Goal: Task Accomplishment & Management: Use online tool/utility

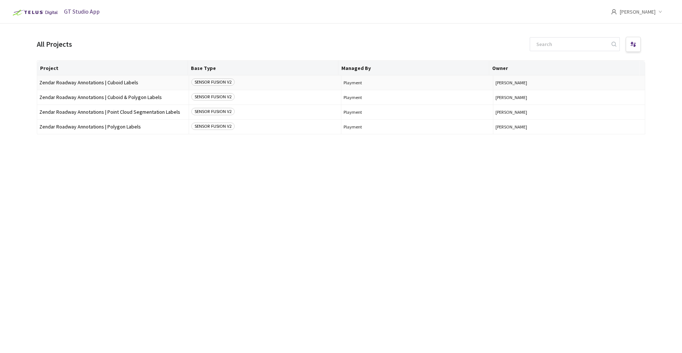
drag, startPoint x: 124, startPoint y: 100, endPoint x: 104, endPoint y: 83, distance: 26.4
click at [104, 83] on tbody "Zendar Roadway Annotations | Cuboid Labels SENSOR FUSION V2 Playment Kanush Par…" at bounding box center [341, 104] width 608 height 59
click at [107, 82] on span "Zendar Roadway Annotations | Cuboid Labels" at bounding box center [112, 83] width 147 height 6
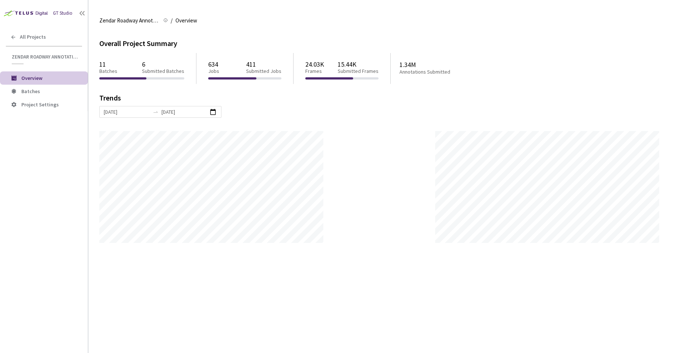
scroll to position [353, 682]
click at [56, 87] on li "Batches" at bounding box center [44, 91] width 88 height 13
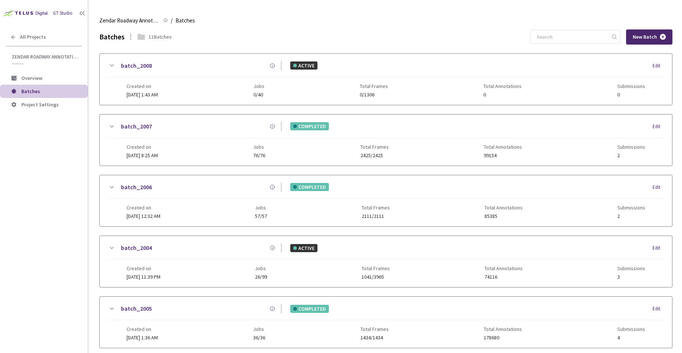
click at [231, 64] on div "batch_2008" at bounding box center [199, 65] width 166 height 9
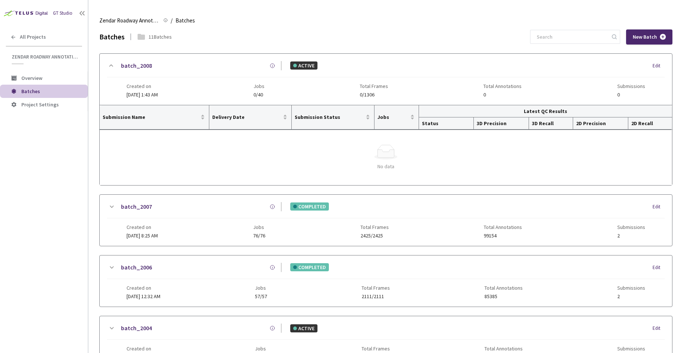
click at [231, 64] on div "batch_2008" at bounding box center [199, 65] width 166 height 9
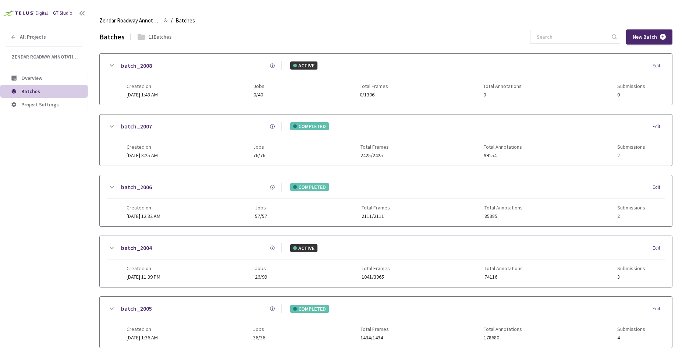
click at [251, 255] on div "batch_2004 ACTIVE Edit" at bounding box center [386, 251] width 558 height 16
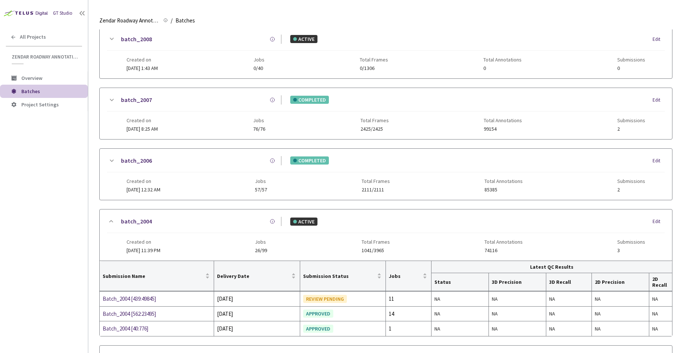
scroll to position [115, 0]
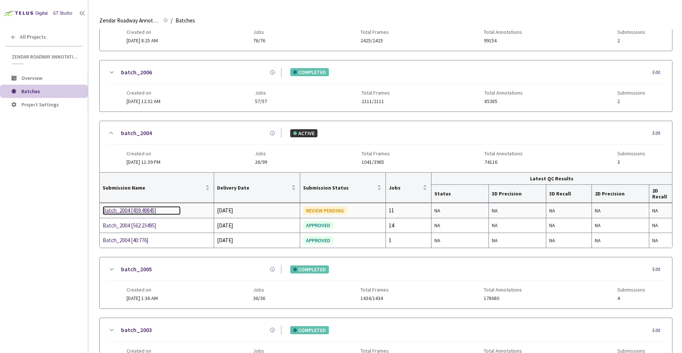
click at [131, 210] on div "Batch_2004 [439:49845]" at bounding box center [142, 210] width 78 height 9
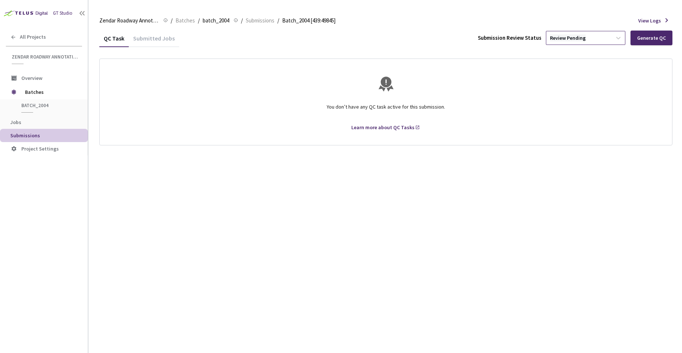
click at [582, 37] on div "Review Pending" at bounding box center [568, 38] width 36 height 7
click at [561, 77] on p "Approve" at bounding box center [587, 77] width 80 height 7
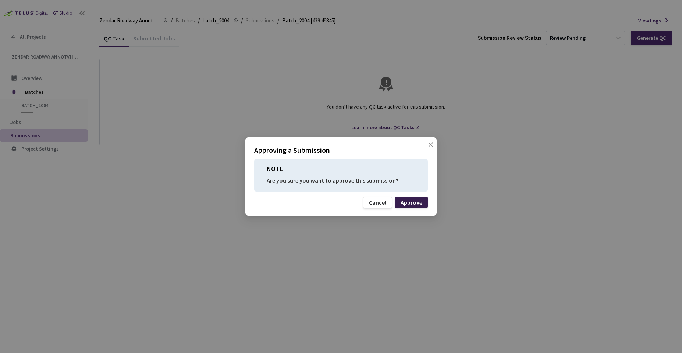
click at [421, 201] on div "Approve" at bounding box center [412, 203] width 22 height 6
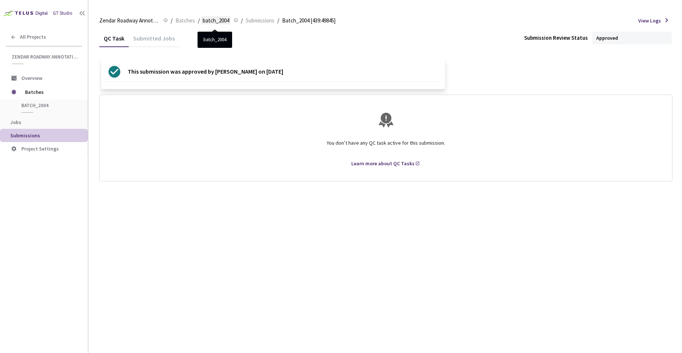
click at [215, 18] on span "batch_2004" at bounding box center [216, 20] width 27 height 9
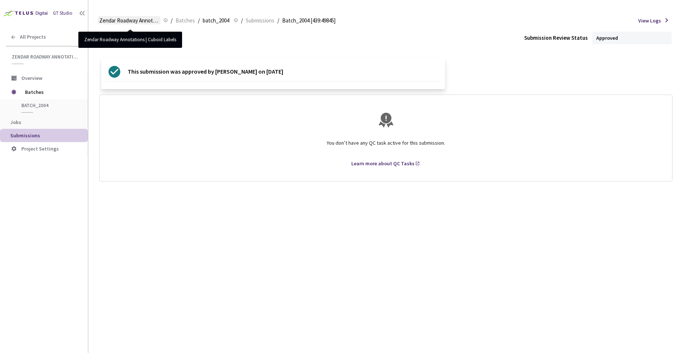
click at [140, 20] on span "Zendar Roadway Annotations | Cuboid Labels" at bounding box center [129, 20] width 60 height 9
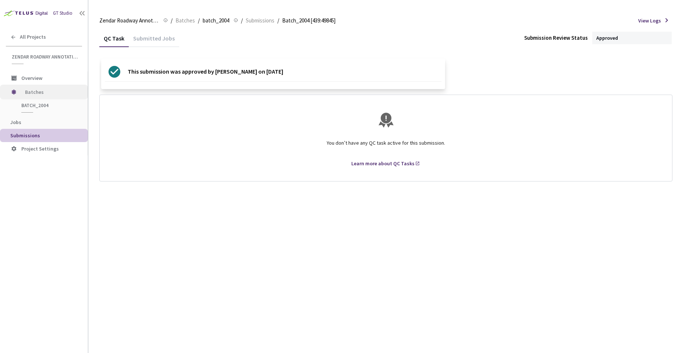
click at [36, 93] on span "Batches" at bounding box center [50, 92] width 50 height 15
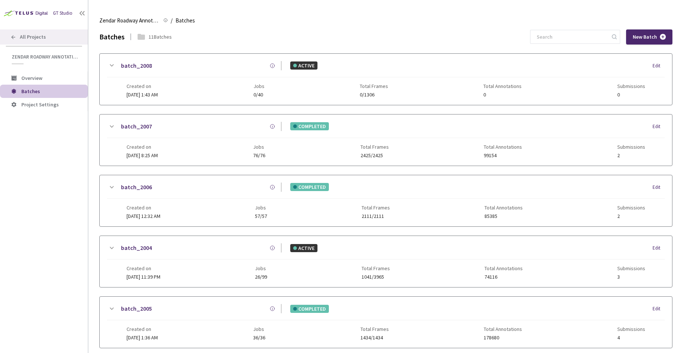
click at [23, 36] on span "All Projects" at bounding box center [33, 37] width 26 height 6
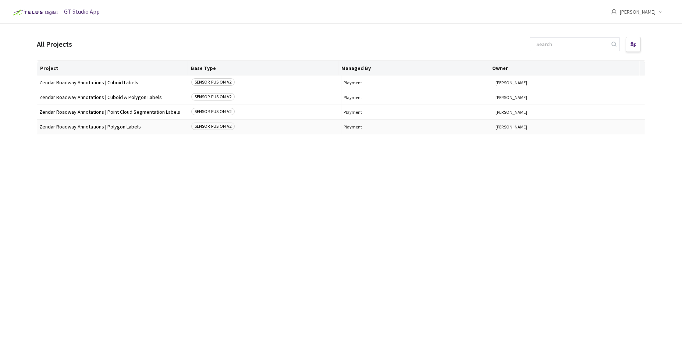
click at [103, 127] on span "Zendar Roadway Annotations | Polygon Labels" at bounding box center [112, 127] width 147 height 6
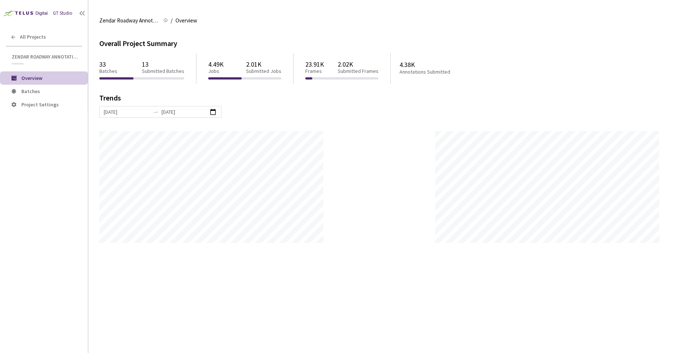
scroll to position [353, 682]
click at [31, 94] on span "Batches" at bounding box center [30, 91] width 19 height 7
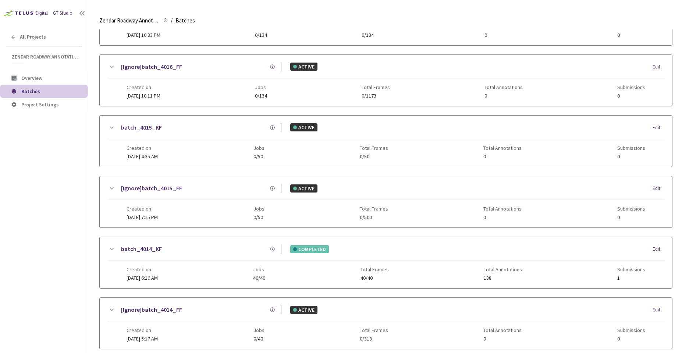
scroll to position [85, 0]
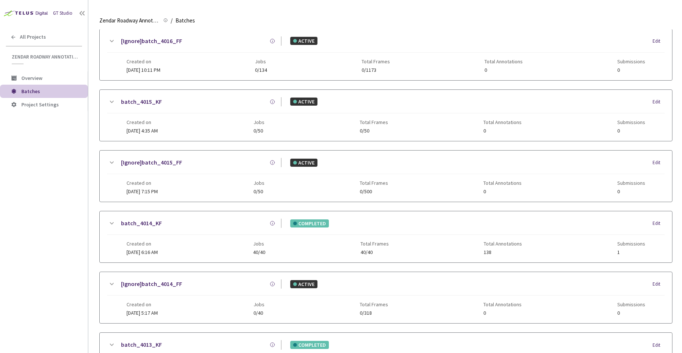
click at [230, 232] on div "batch_4014_KF COMPLETED Edit" at bounding box center [386, 227] width 558 height 16
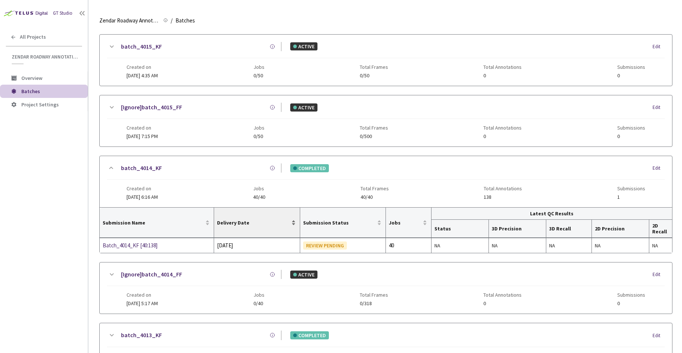
scroll to position [141, 0]
click at [150, 245] on div "Batch_4014_KF [40:138]" at bounding box center [142, 244] width 78 height 9
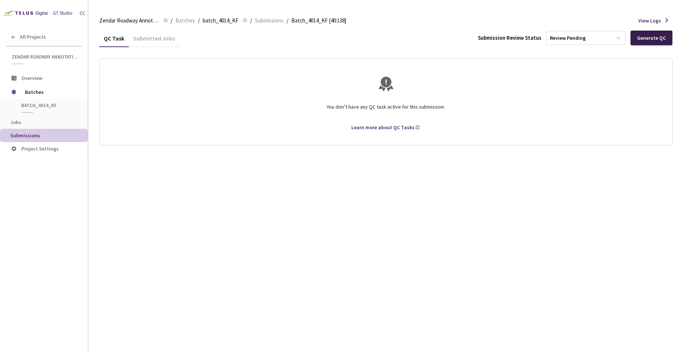
click at [653, 42] on div "Generate QC" at bounding box center [652, 38] width 42 height 15
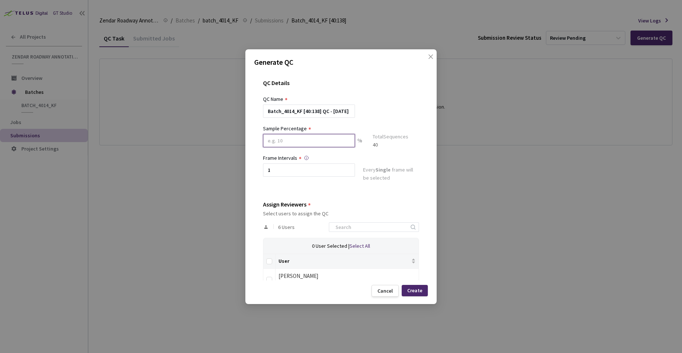
click at [300, 140] on input at bounding box center [309, 140] width 92 height 13
type input "5"
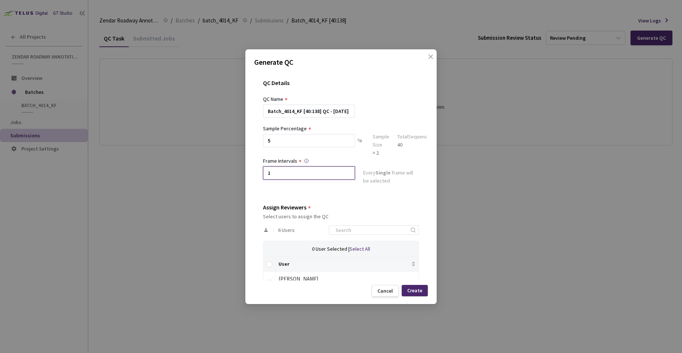
click at [281, 171] on input "1" at bounding box center [309, 172] width 92 height 13
click at [411, 292] on div "Create" at bounding box center [415, 290] width 15 height 6
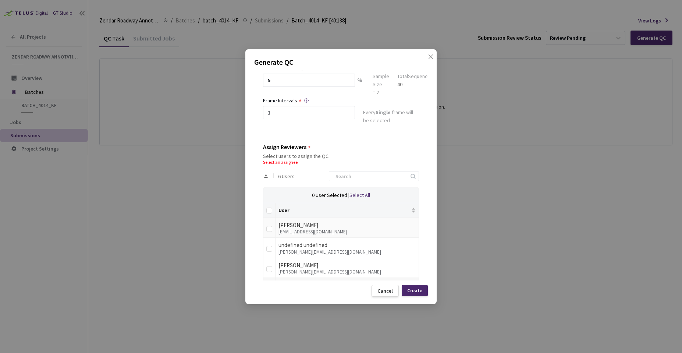
scroll to position [127, 0]
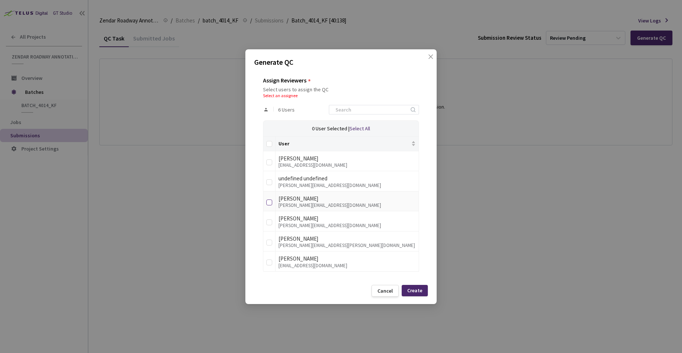
click at [271, 201] on input "checkbox" at bounding box center [270, 203] width 6 height 6
checkbox input "true"
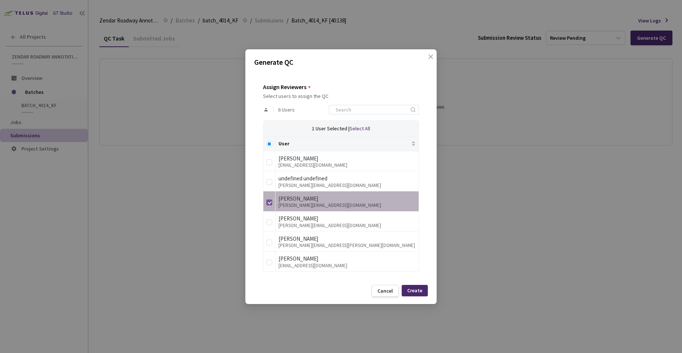
scroll to position [120, 0]
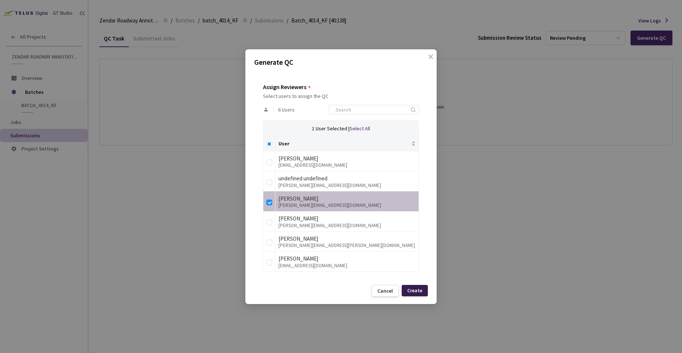
click at [419, 294] on div "Create" at bounding box center [415, 290] width 26 height 11
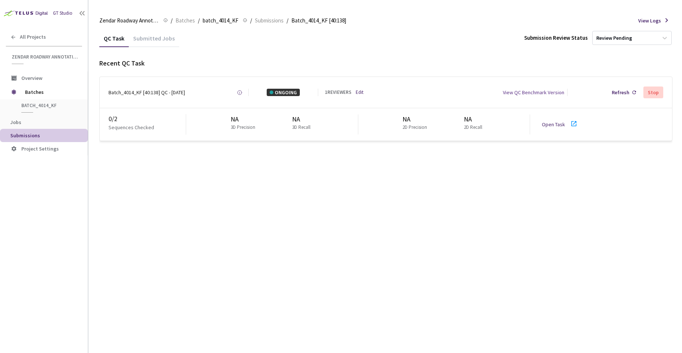
click at [551, 126] on link "Open Task" at bounding box center [553, 124] width 23 height 7
click at [574, 121] on icon at bounding box center [574, 123] width 5 height 5
click at [36, 94] on span "Batches" at bounding box center [50, 92] width 50 height 15
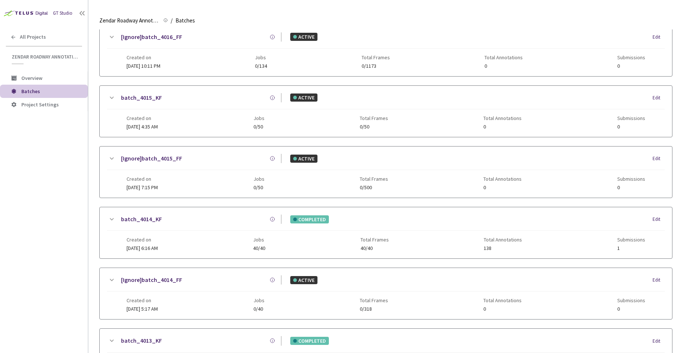
scroll to position [66, 0]
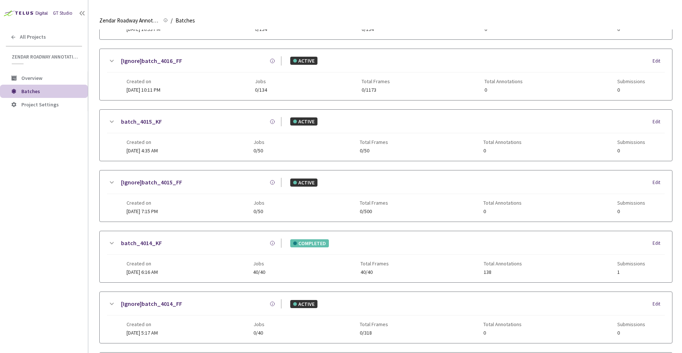
click at [234, 264] on div "Created on [DATE] 6:16 AM Jobs 40/40 Total Frames 40/40 Total Annotations 138 S…" at bounding box center [386, 265] width 519 height 20
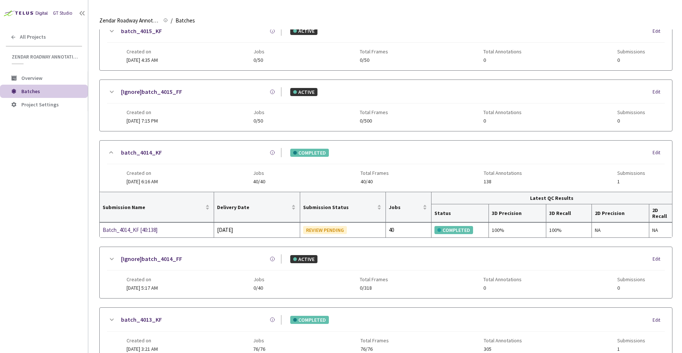
scroll to position [166, 0]
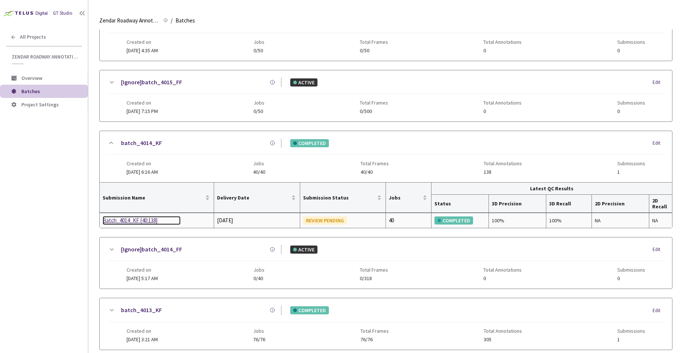
click at [132, 221] on div "Batch_4014_KF [40:138]" at bounding box center [142, 220] width 78 height 9
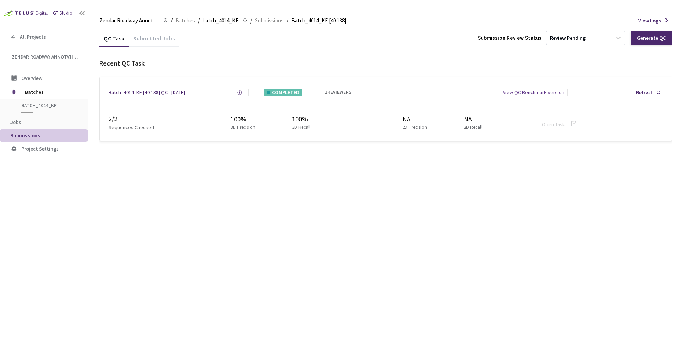
click at [599, 45] on div "Submission Review Status Review Pending Generate QC" at bounding box center [575, 38] width 195 height 15
click at [599, 42] on div "Review Pending" at bounding box center [580, 38] width 66 height 12
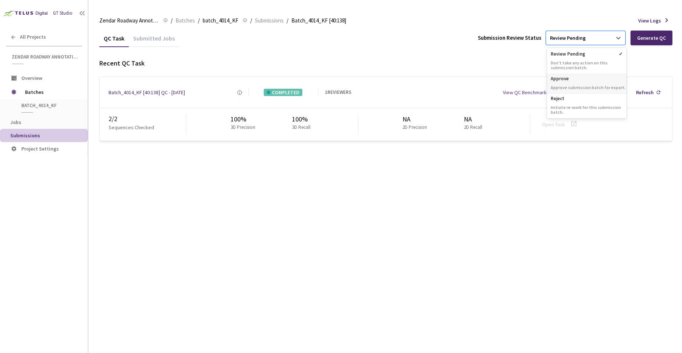
click at [576, 82] on div "Approve Approve submission batch for export." at bounding box center [587, 84] width 80 height 20
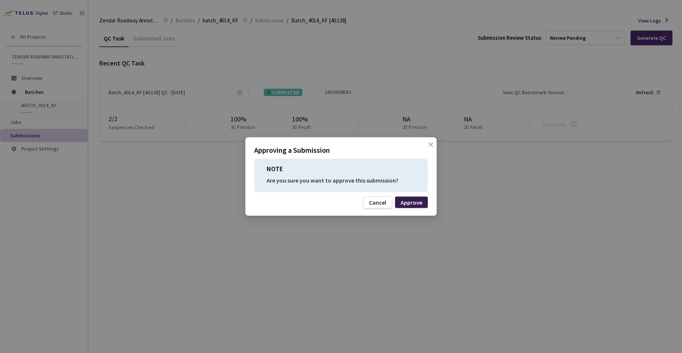
click at [414, 202] on div "Approve" at bounding box center [412, 203] width 22 height 6
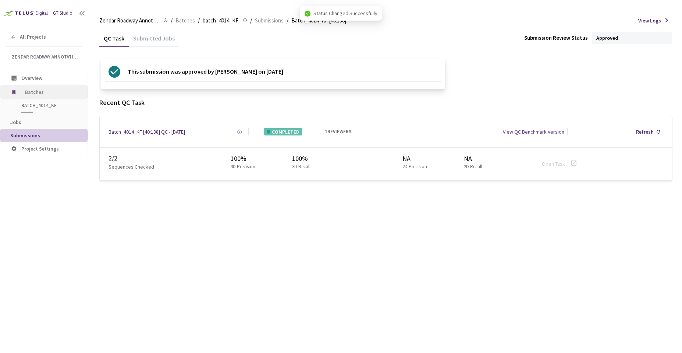
click at [32, 90] on span "Batches" at bounding box center [50, 92] width 50 height 15
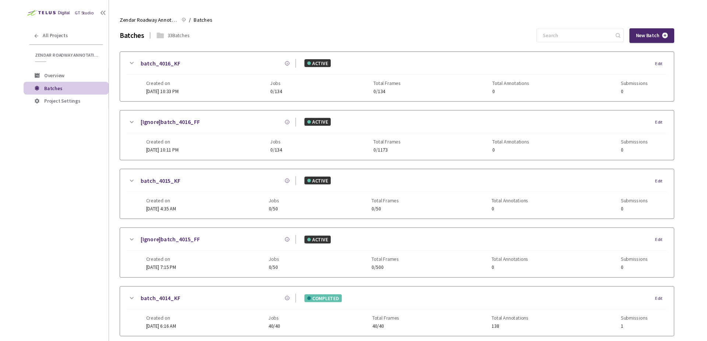
scroll to position [275, 0]
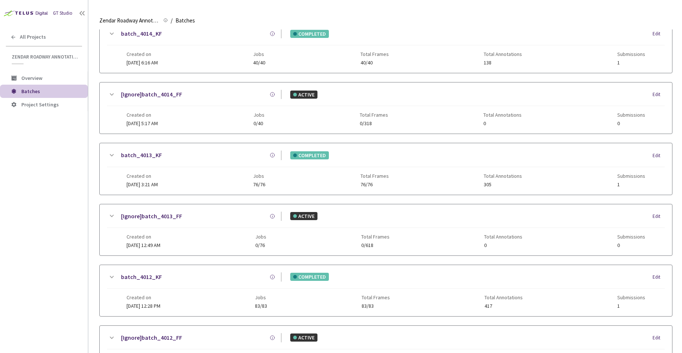
click at [209, 102] on div "[Ignore]batch_4014_FF ACTIVE Edit" at bounding box center [386, 98] width 558 height 16
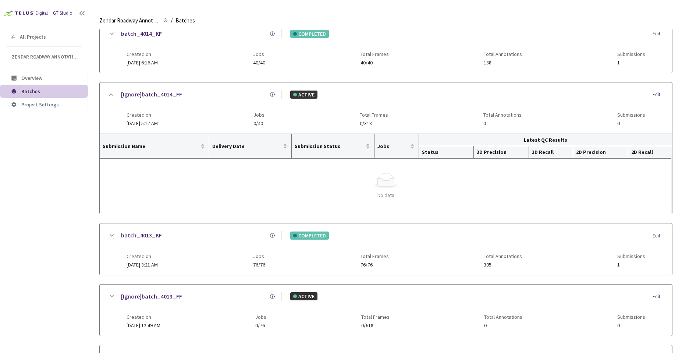
click at [682, 66] on main "Zendar Roadway Annotations | Polygon Labels Zendar Roadway Annotations | Polygo…" at bounding box center [385, 176] width 594 height 353
